Goal: Task Accomplishment & Management: Manage account settings

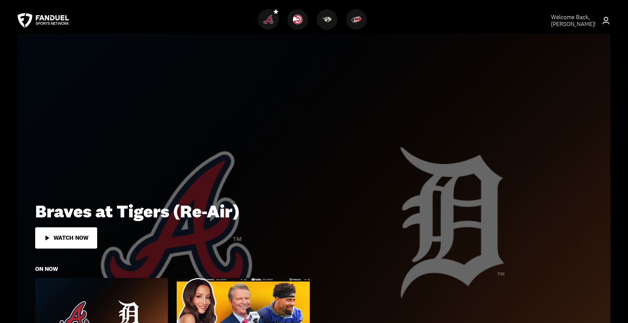
click at [606, 23] on icon at bounding box center [606, 20] width 9 height 9
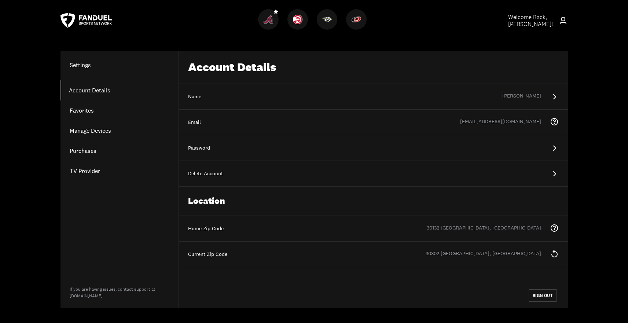
click at [82, 150] on link "Purchases" at bounding box center [120, 151] width 118 height 20
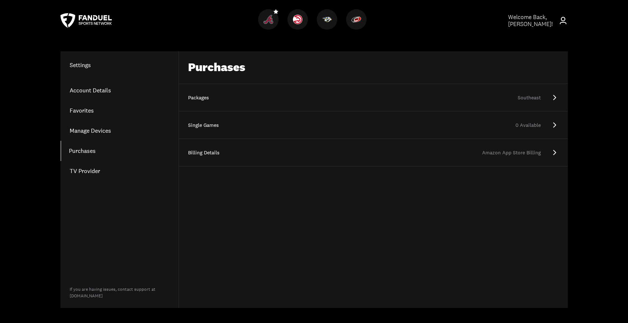
click at [546, 92] on link "Packages Southeast" at bounding box center [373, 98] width 389 height 28
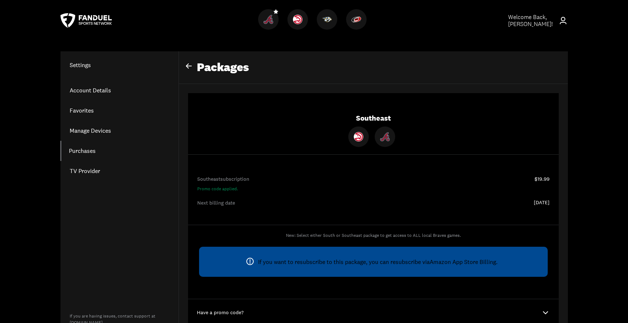
click at [73, 89] on link "Account Details" at bounding box center [120, 90] width 118 height 20
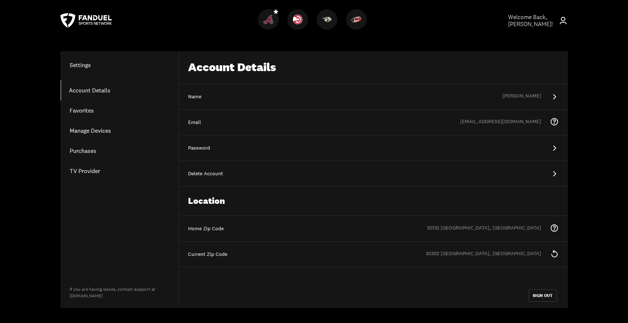
click at [549, 169] on div "Delete Account" at bounding box center [373, 174] width 389 height 26
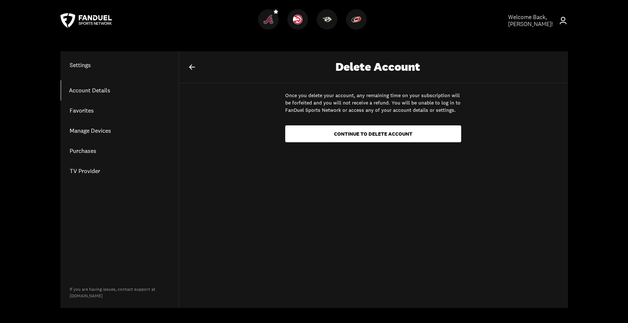
click at [195, 64] on icon at bounding box center [192, 67] width 9 height 9
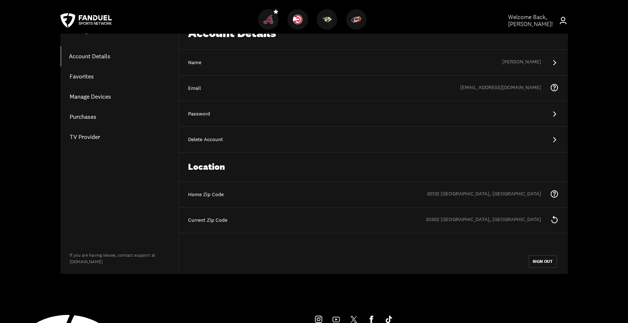
scroll to position [26, 0]
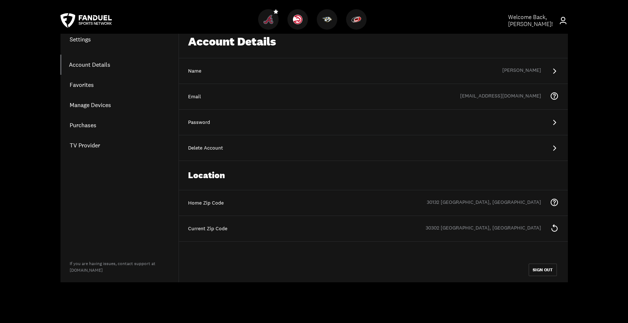
click at [103, 102] on link "Manage Devices" at bounding box center [120, 105] width 118 height 20
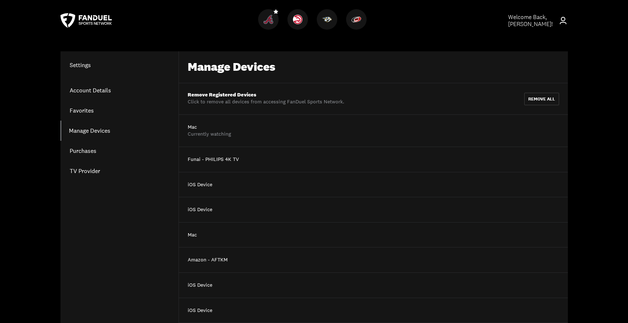
click at [89, 154] on link "Purchases" at bounding box center [120, 151] width 118 height 20
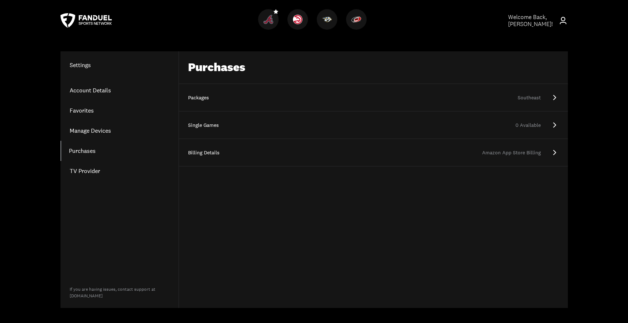
click at [479, 149] on div "Amazon App Store Billing" at bounding box center [387, 152] width 307 height 7
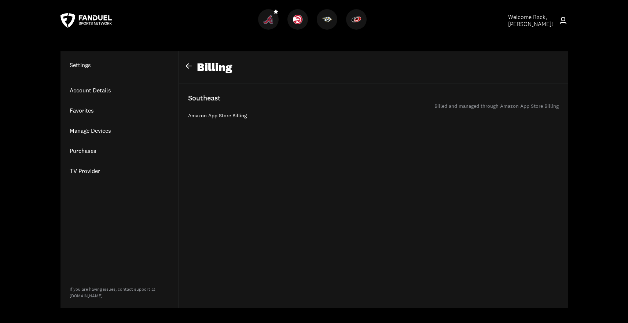
click at [190, 65] on icon at bounding box center [188, 66] width 9 height 9
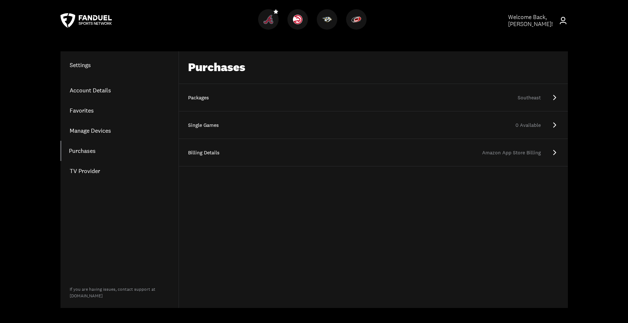
click at [451, 105] on link "Packages Southeast" at bounding box center [373, 98] width 389 height 28
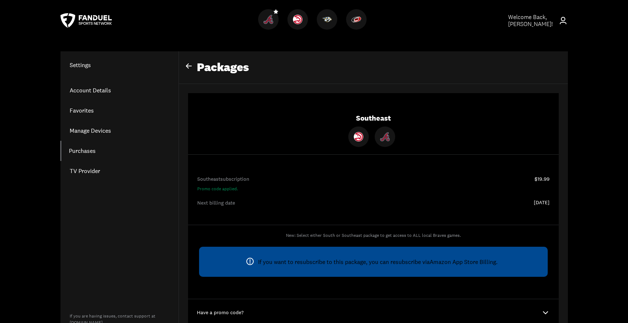
click at [562, 21] on icon at bounding box center [563, 20] width 9 height 9
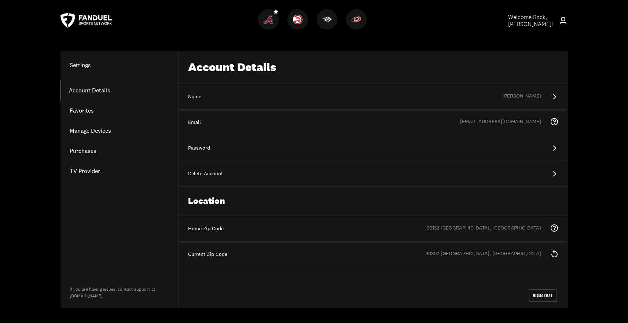
click at [97, 149] on link "Purchases" at bounding box center [120, 151] width 118 height 20
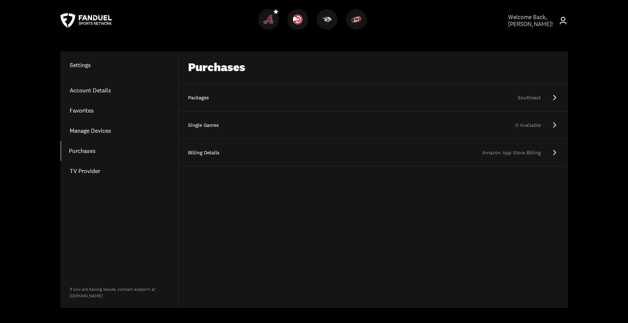
click at [315, 140] on link "Billing Details Amazon App Store Billing" at bounding box center [373, 153] width 389 height 28
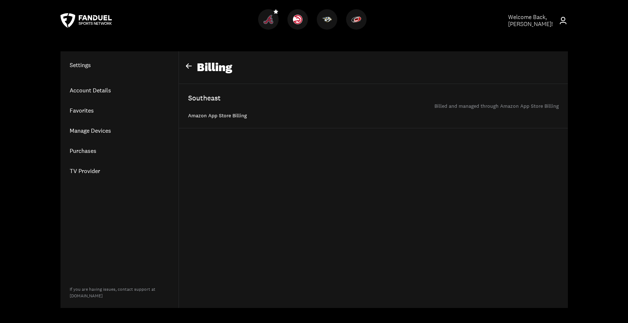
click at [190, 65] on icon at bounding box center [188, 66] width 9 height 9
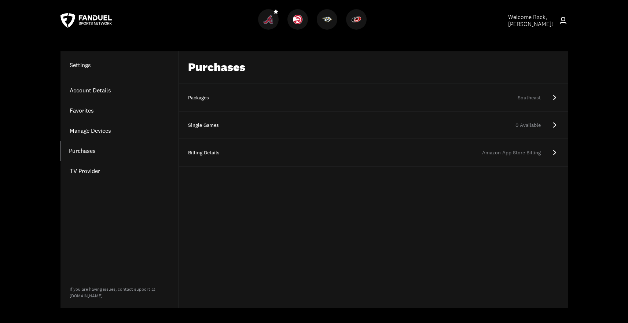
click at [304, 123] on div "0 Available" at bounding box center [387, 125] width 307 height 7
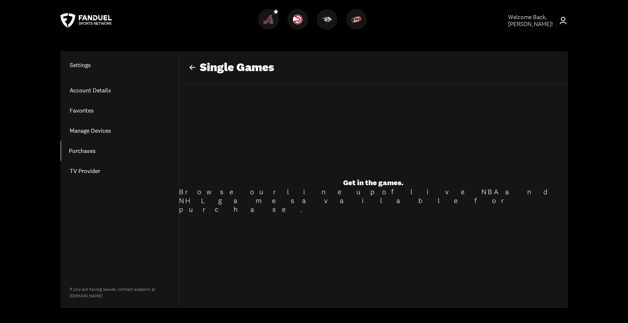
click at [193, 66] on icon at bounding box center [192, 67] width 9 height 9
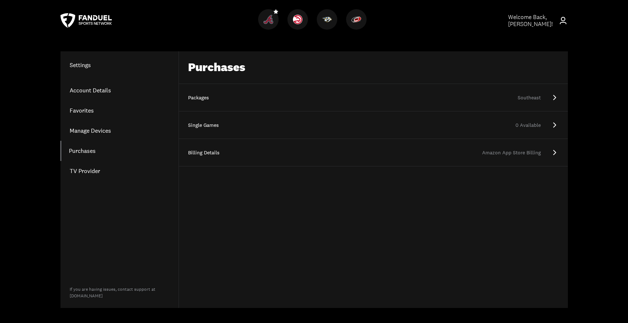
click at [223, 97] on div "Packages" at bounding box center [206, 97] width 37 height 7
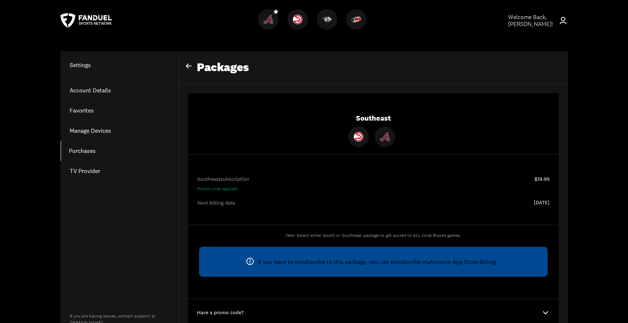
click at [94, 22] on icon at bounding box center [86, 20] width 51 height 15
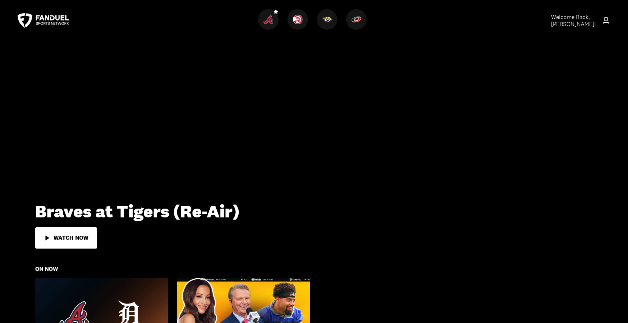
click at [574, 24] on span "Welcome Back, [PERSON_NAME] !" at bounding box center [573, 20] width 45 height 15
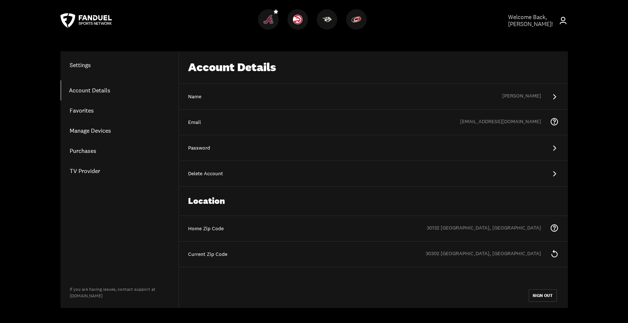
click at [88, 151] on link "Purchases" at bounding box center [120, 151] width 118 height 20
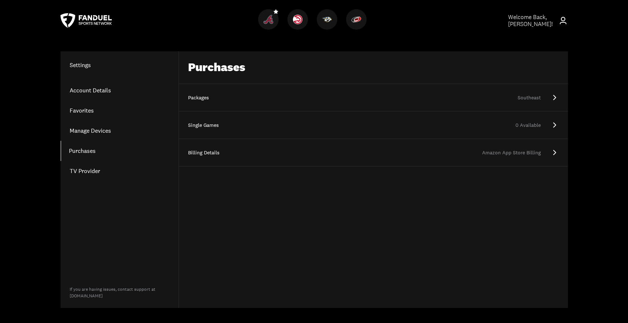
click at [337, 94] on div "Southeast" at bounding box center [387, 97] width 307 height 7
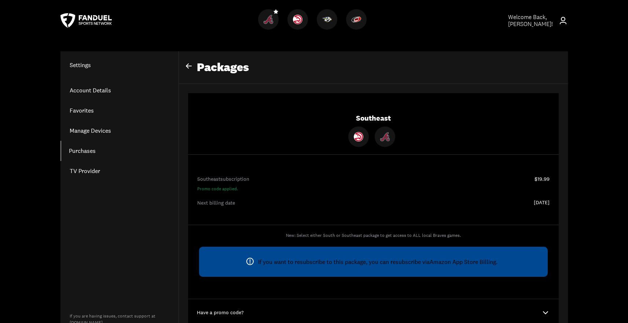
click at [102, 89] on link "Account Details" at bounding box center [120, 90] width 118 height 20
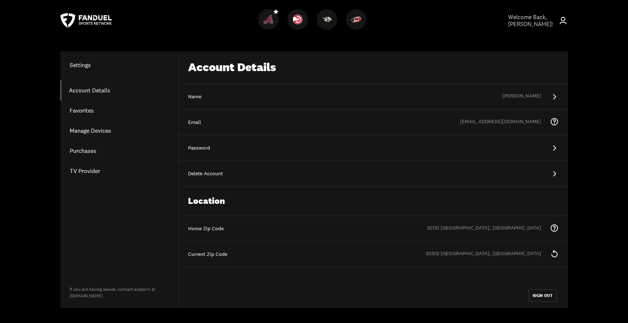
click at [389, 177] on div "Delete Account" at bounding box center [373, 173] width 371 height 7
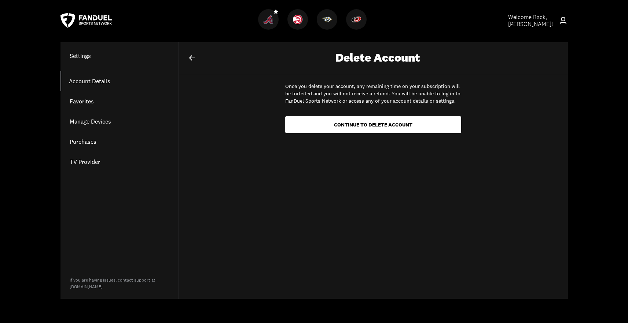
scroll to position [14, 0]
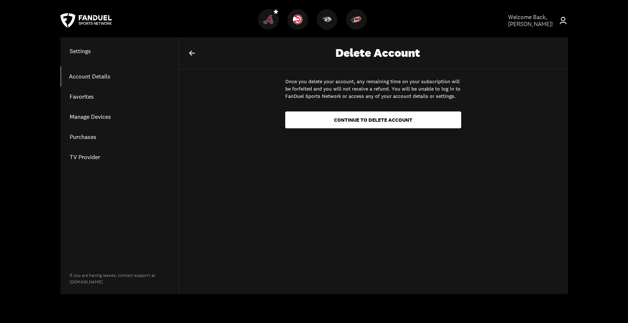
click at [195, 52] on icon at bounding box center [192, 53] width 9 height 9
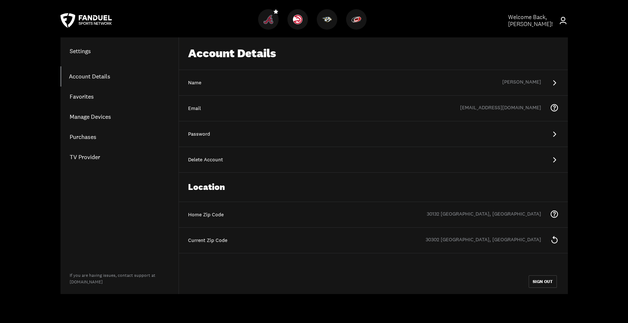
click at [92, 136] on link "Purchases" at bounding box center [120, 137] width 118 height 20
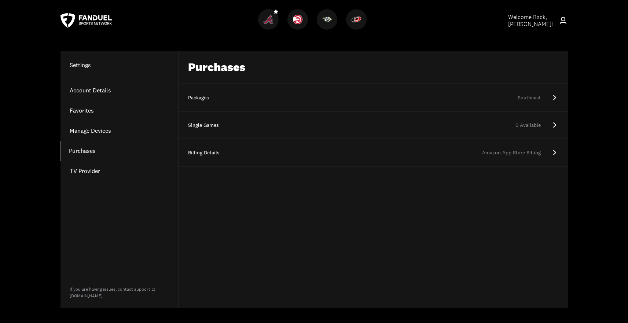
click at [213, 99] on div "Packages" at bounding box center [206, 97] width 37 height 7
